Goal: Book appointment/travel/reservation

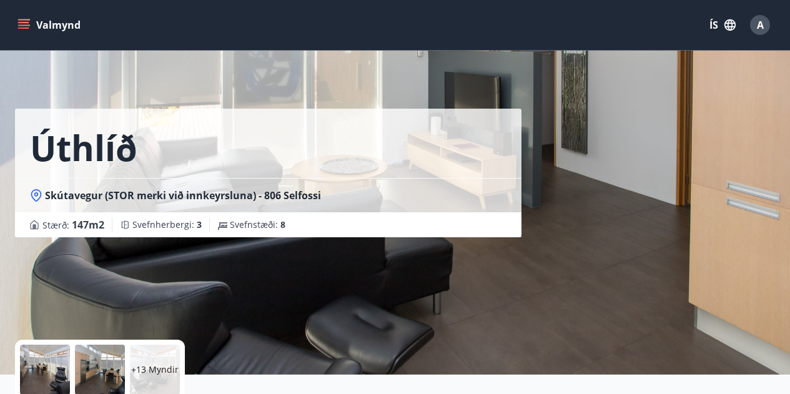
scroll to position [317, 0]
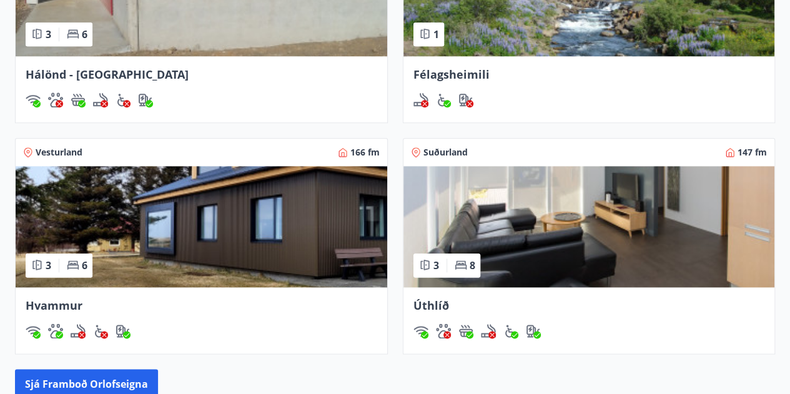
scroll to position [687, 0]
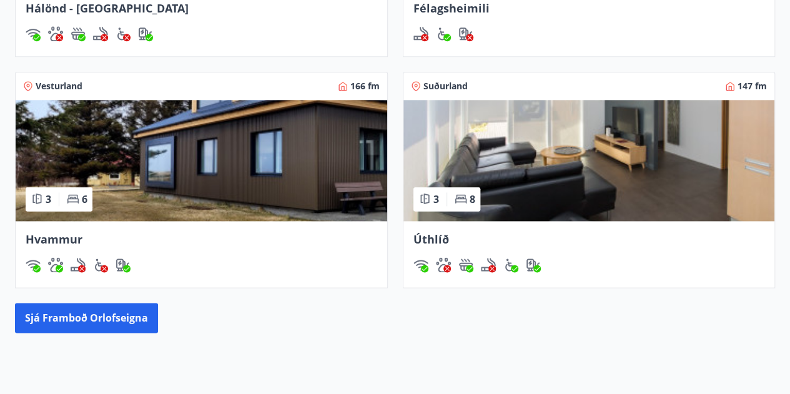
click at [541, 172] on img at bounding box center [588, 160] width 371 height 121
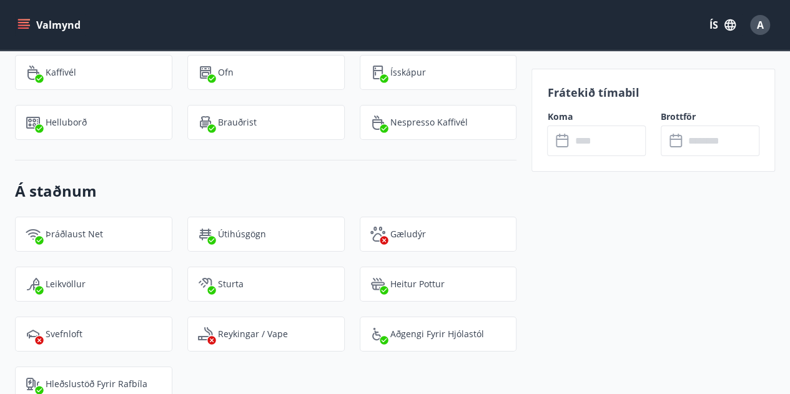
scroll to position [2018, 0]
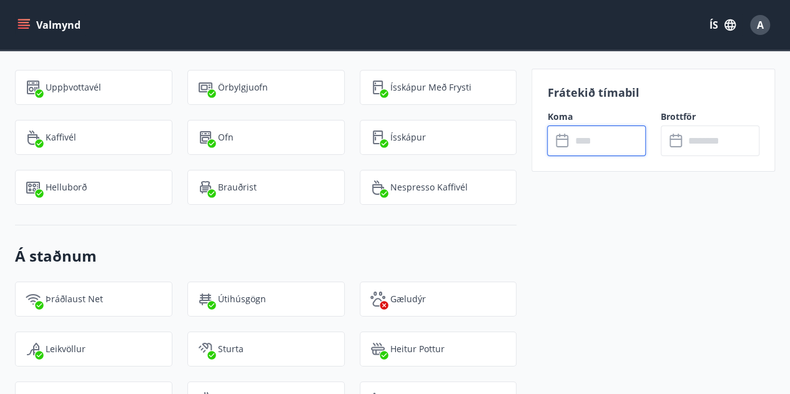
click at [602, 142] on input "text" at bounding box center [608, 140] width 75 height 31
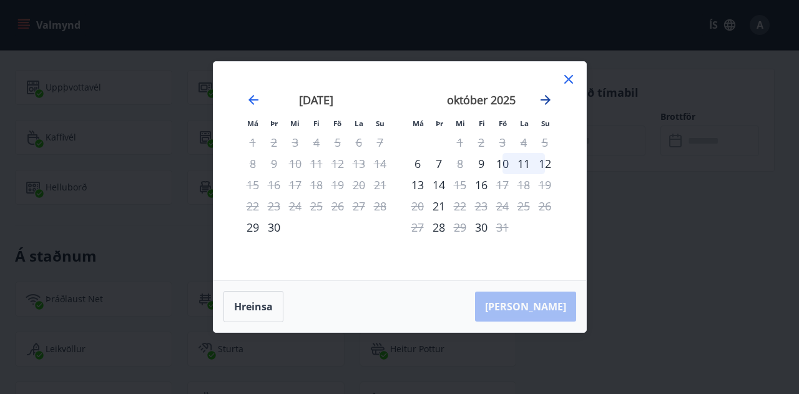
click at [548, 106] on icon "Move forward to switch to the next month." at bounding box center [545, 99] width 15 height 15
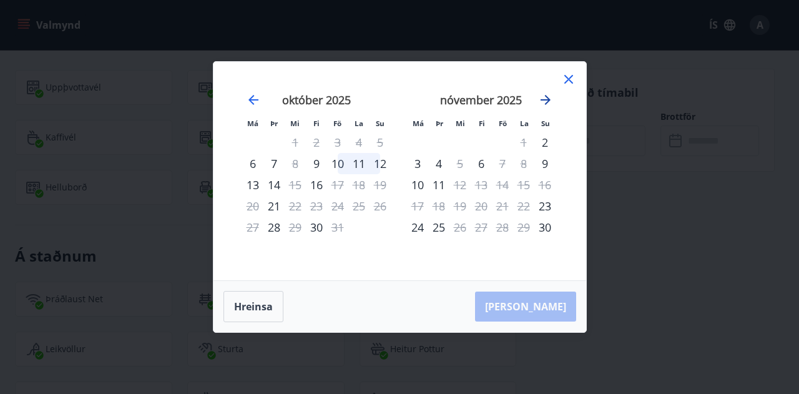
click at [544, 102] on icon "Move forward to switch to the next month." at bounding box center [545, 99] width 15 height 15
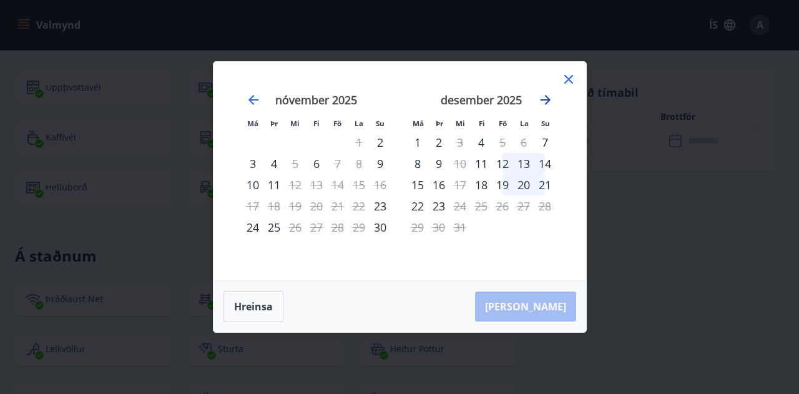
click at [545, 102] on icon "Move forward to switch to the next month." at bounding box center [545, 99] width 15 height 15
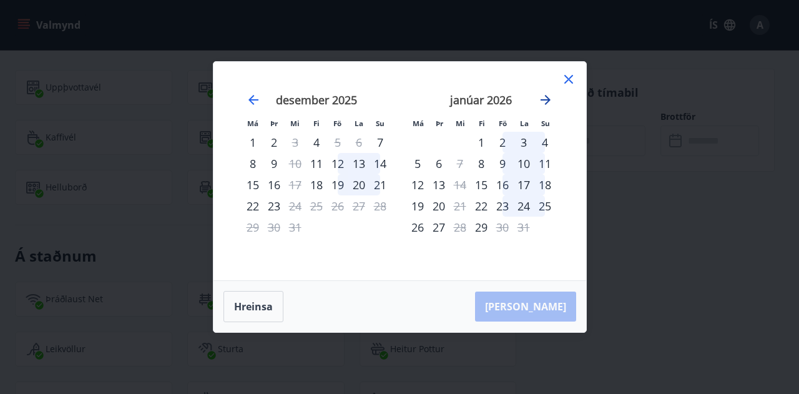
click at [545, 102] on icon "Move forward to switch to the next month." at bounding box center [545, 99] width 15 height 15
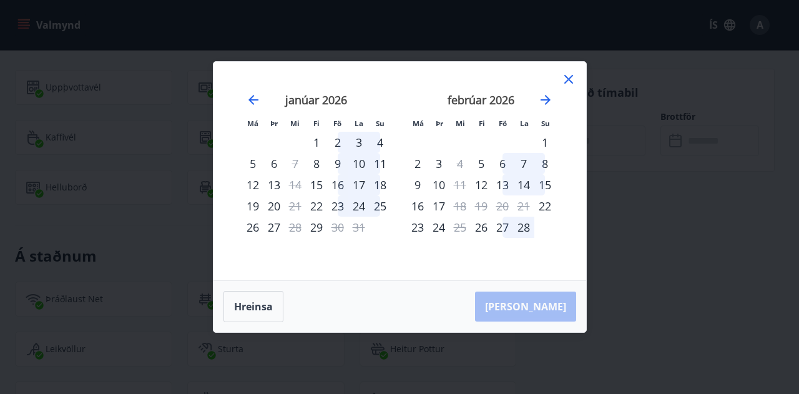
click at [503, 163] on div "6" at bounding box center [502, 163] width 21 height 21
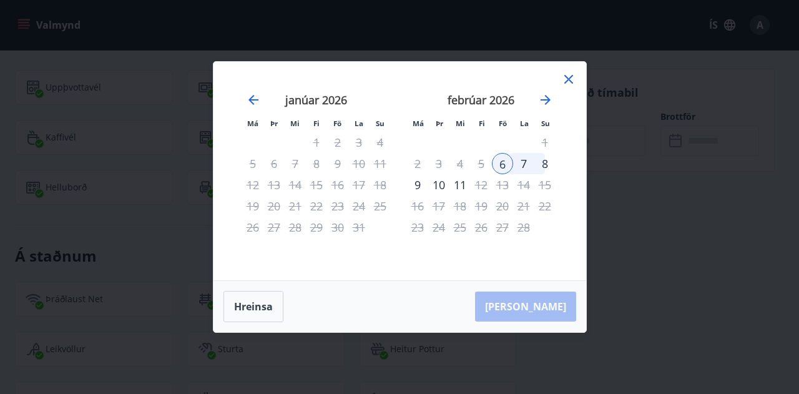
click at [544, 163] on div "8" at bounding box center [544, 163] width 21 height 21
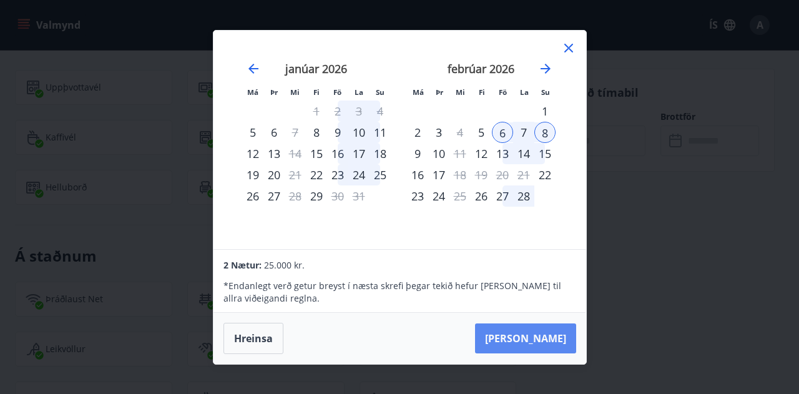
click at [541, 336] on button "Taka Frá" at bounding box center [525, 338] width 101 height 30
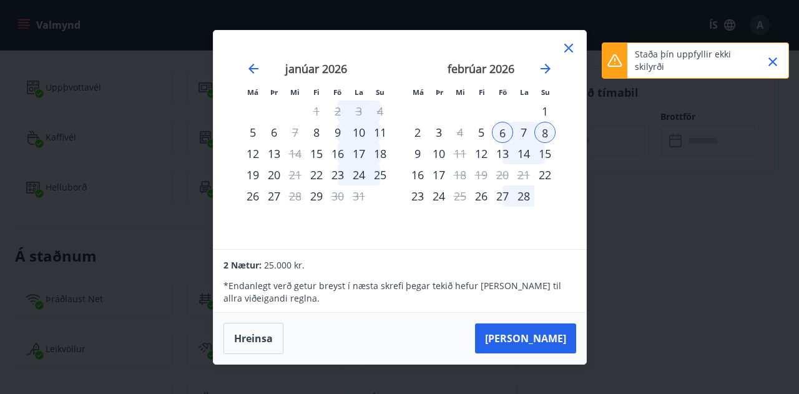
click at [569, 49] on icon at bounding box center [568, 48] width 9 height 9
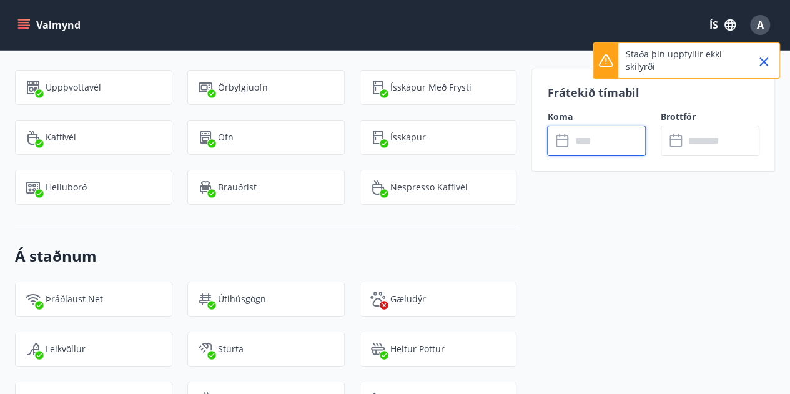
click at [766, 62] on icon "Close" at bounding box center [763, 61] width 15 height 15
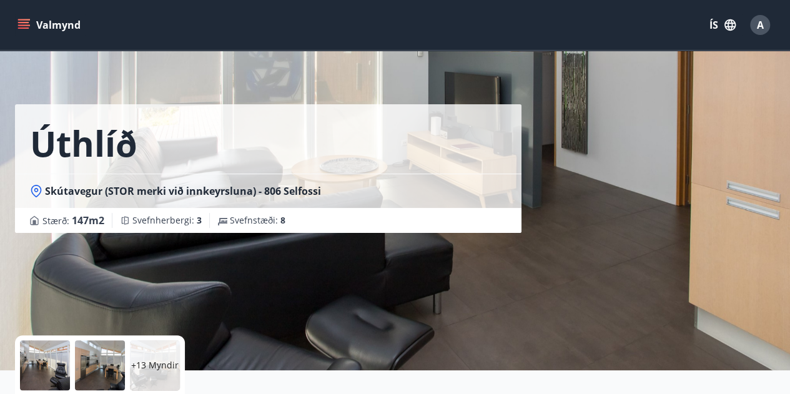
scroll to position [0, 0]
